Goal: Ask a question: Ask a question

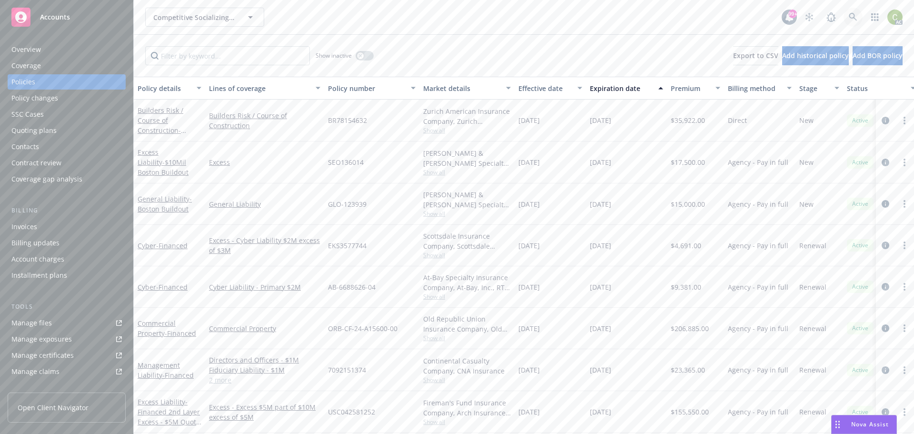
click at [857, 15] on link at bounding box center [852, 17] width 19 height 19
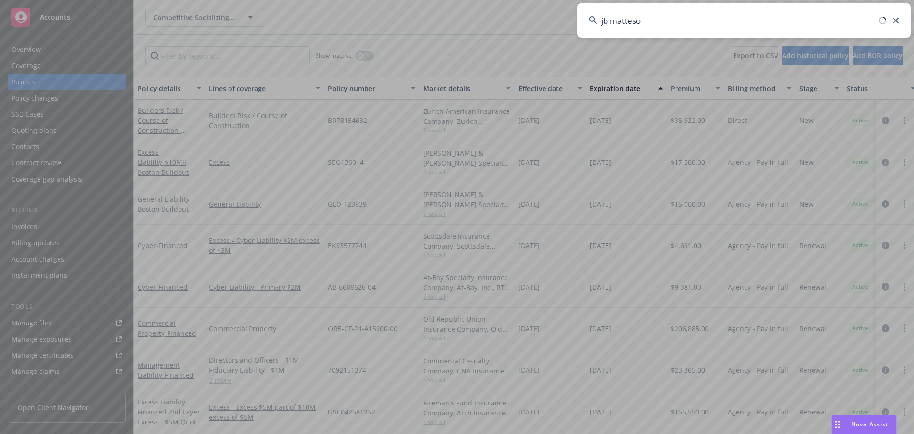
type input "[PERSON_NAME]"
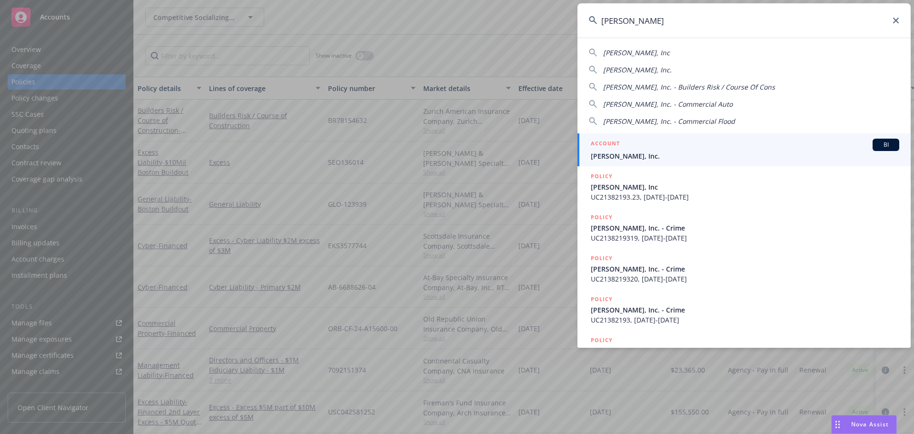
click at [655, 160] on span "[PERSON_NAME], Inc." at bounding box center [745, 156] width 308 height 10
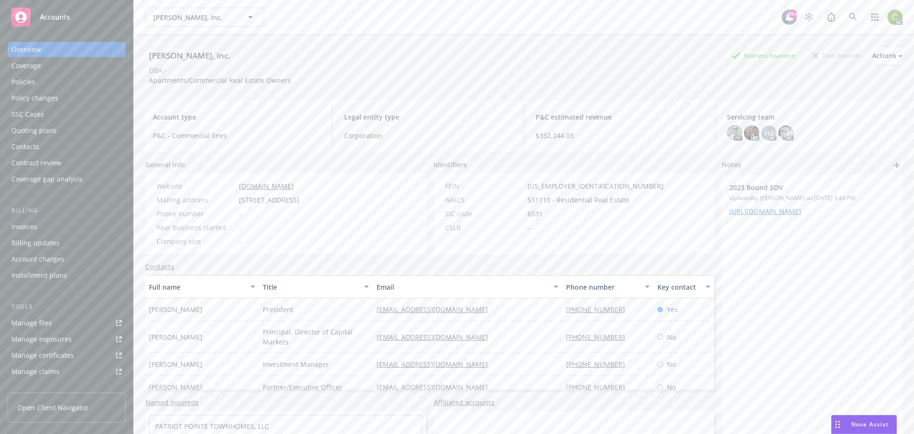
click at [31, 77] on div "Policies" at bounding box center [23, 81] width 24 height 15
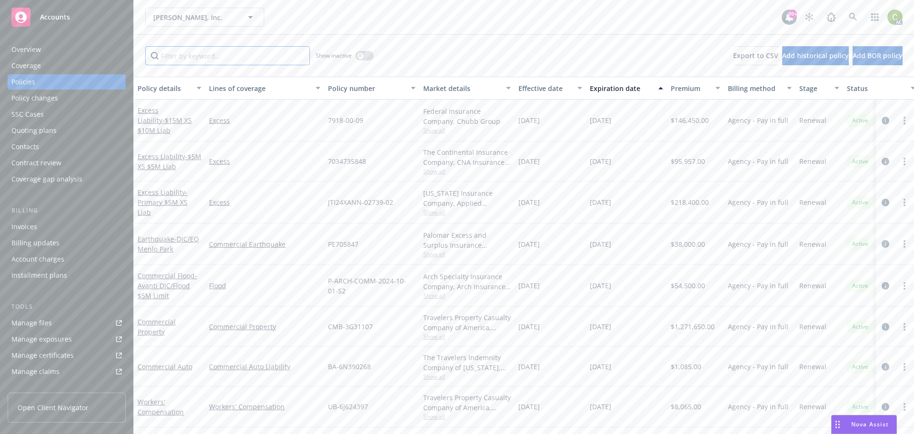
click at [252, 59] on input "Filter by keyword..." at bounding box center [227, 55] width 165 height 19
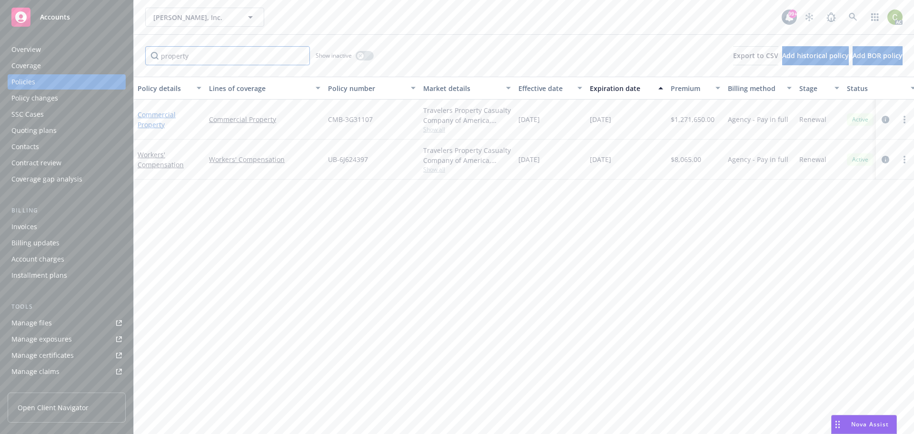
type input "property"
click at [150, 118] on link "Commercial Property" at bounding box center [157, 119] width 38 height 19
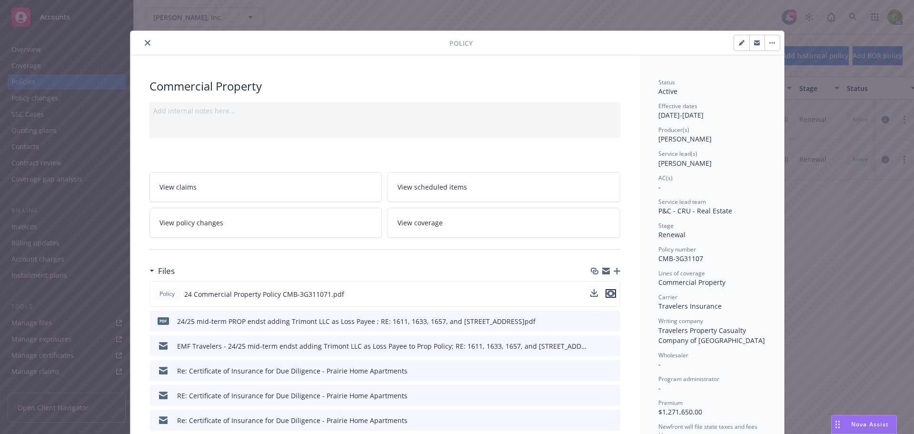
click at [608, 293] on icon "preview file" at bounding box center [610, 293] width 9 height 7
click at [864, 426] on span "Nova Assist" at bounding box center [870, 424] width 38 height 8
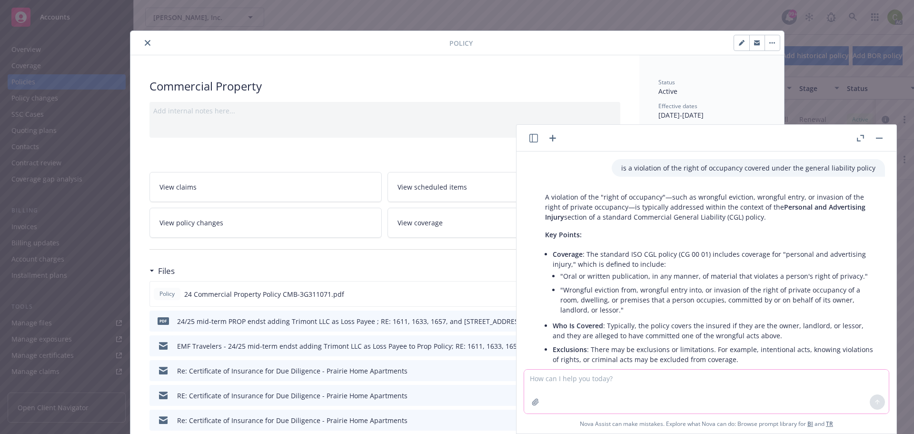
click at [682, 378] on textarea at bounding box center [706, 391] width 365 height 44
type textarea "what parts of a commercial property policy might support coverage for construct…"
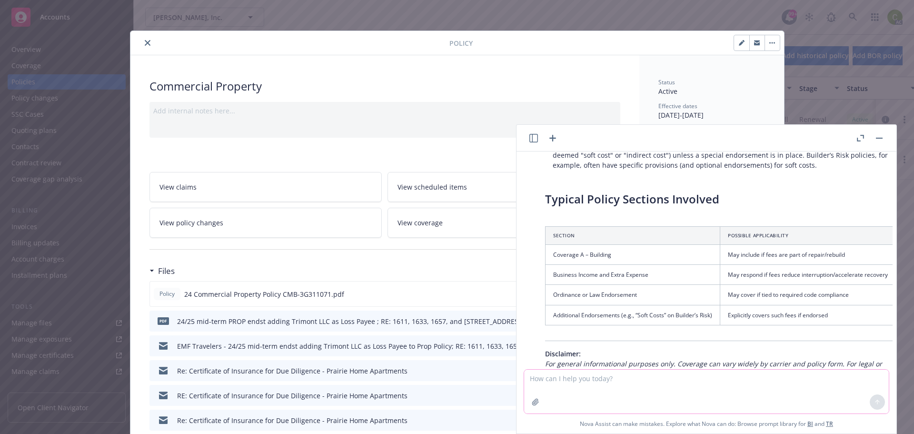
scroll to position [825, 0]
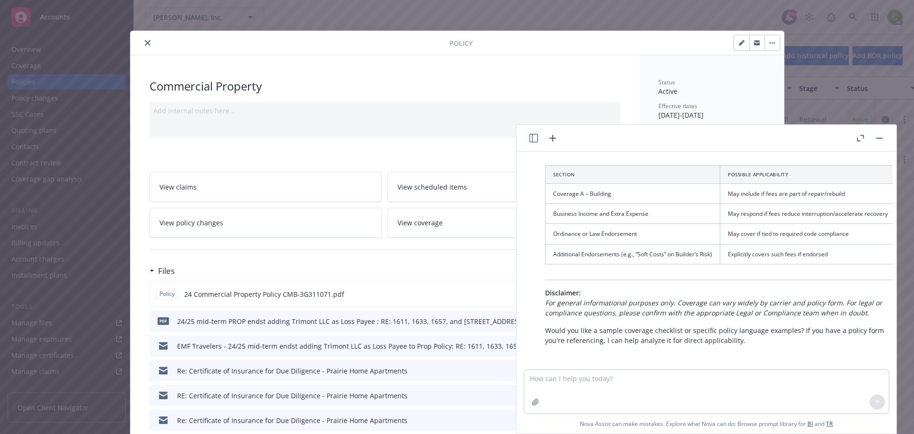
click at [880, 139] on button "button" at bounding box center [878, 137] width 11 height 11
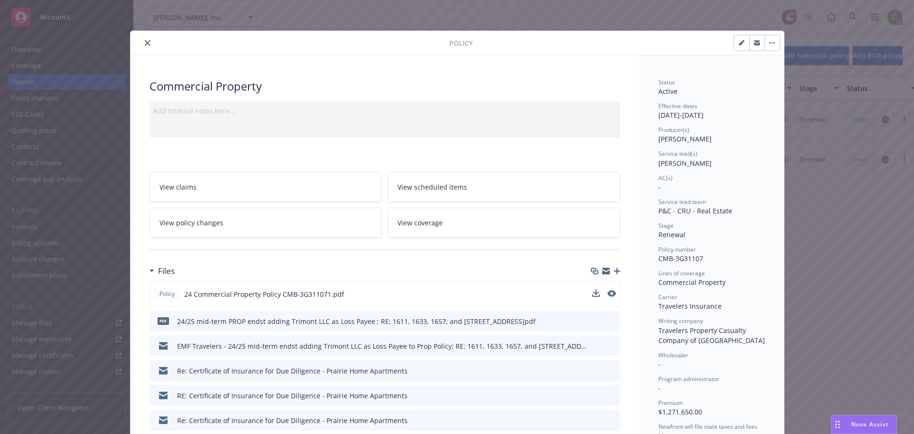
click at [857, 420] on span "Nova Assist" at bounding box center [870, 424] width 38 height 8
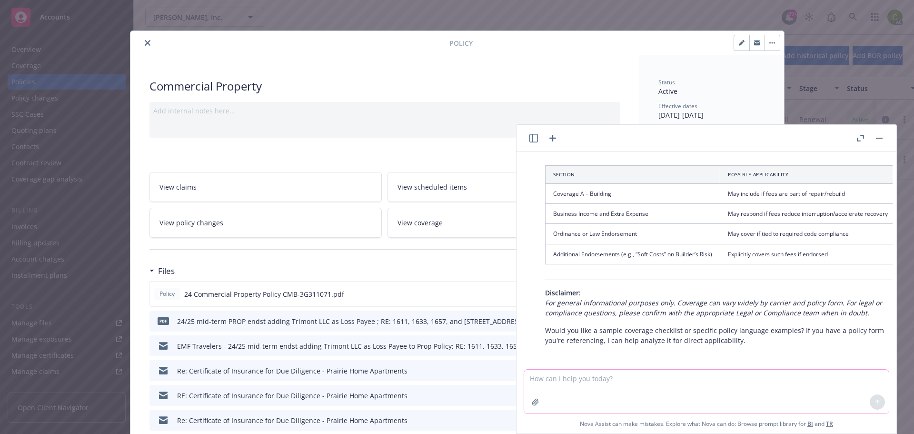
click at [736, 381] on textarea at bounding box center [706, 391] width 365 height 44
type textarea "Do any of the loss conditions in a commercial property policy cover project man…"
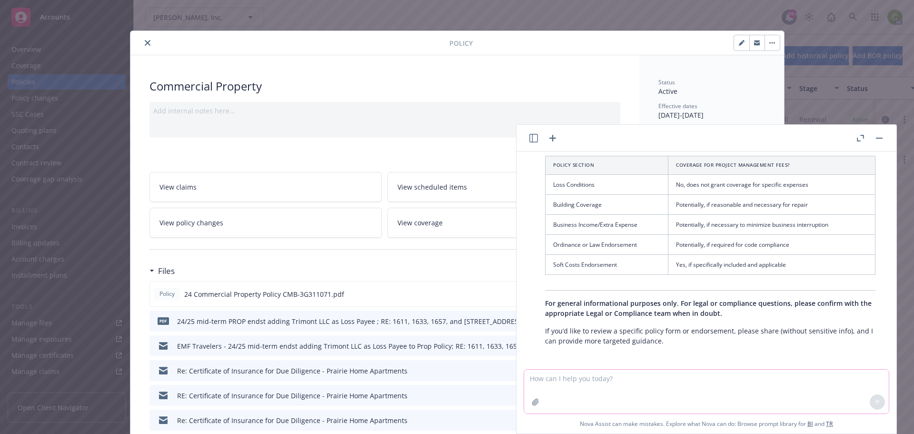
scroll to position [1583, 0]
